Goal: Information Seeking & Learning: Learn about a topic

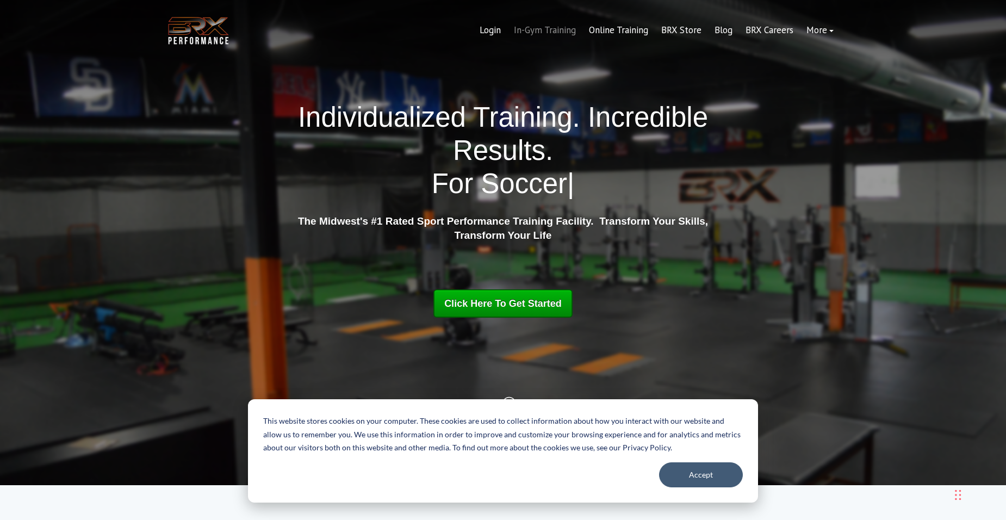
click at [542, 33] on link "In-Gym Training" at bounding box center [544, 30] width 75 height 26
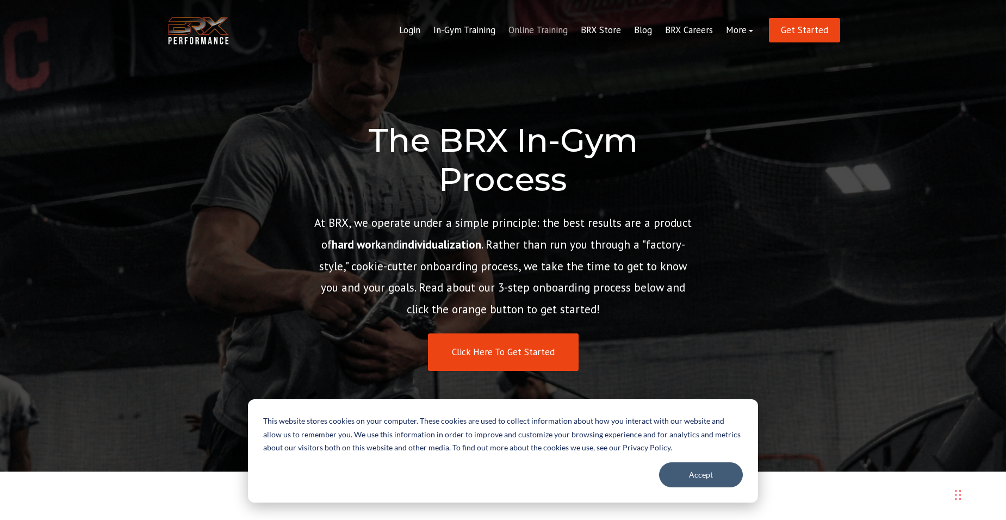
click at [549, 29] on link "Online Training" at bounding box center [538, 30] width 72 height 26
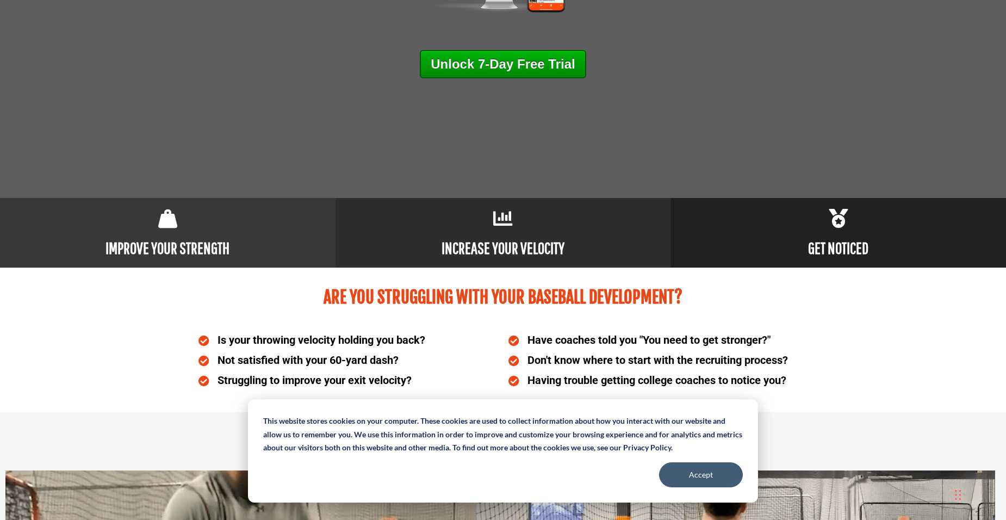
scroll to position [490, 0]
